Goal: Information Seeking & Learning: Learn about a topic

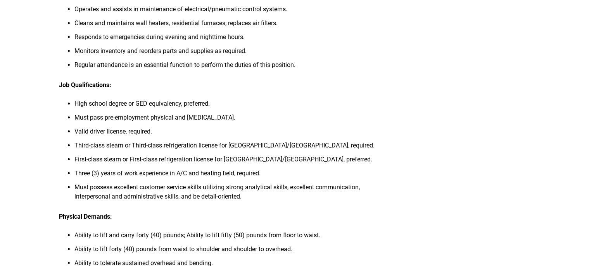
scroll to position [271, 0]
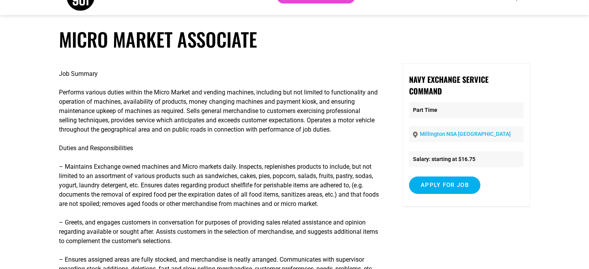
scroll to position [39, 0]
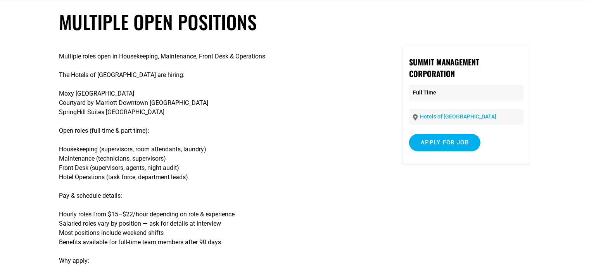
scroll to position [155, 0]
